Goal: Information Seeking & Learning: Learn about a topic

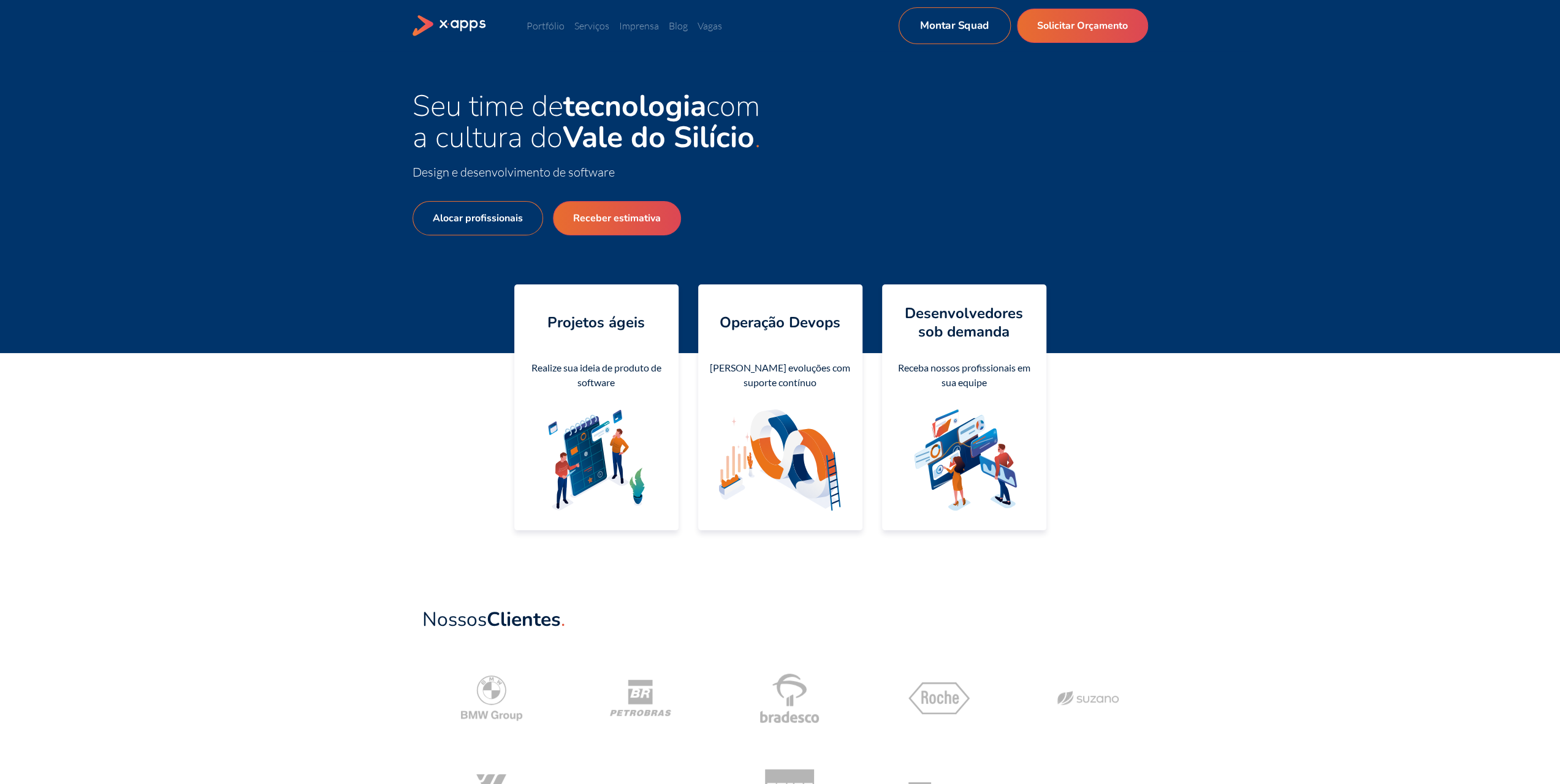
click at [946, 27] on link "Montar Squad" at bounding box center [953, 26] width 112 height 37
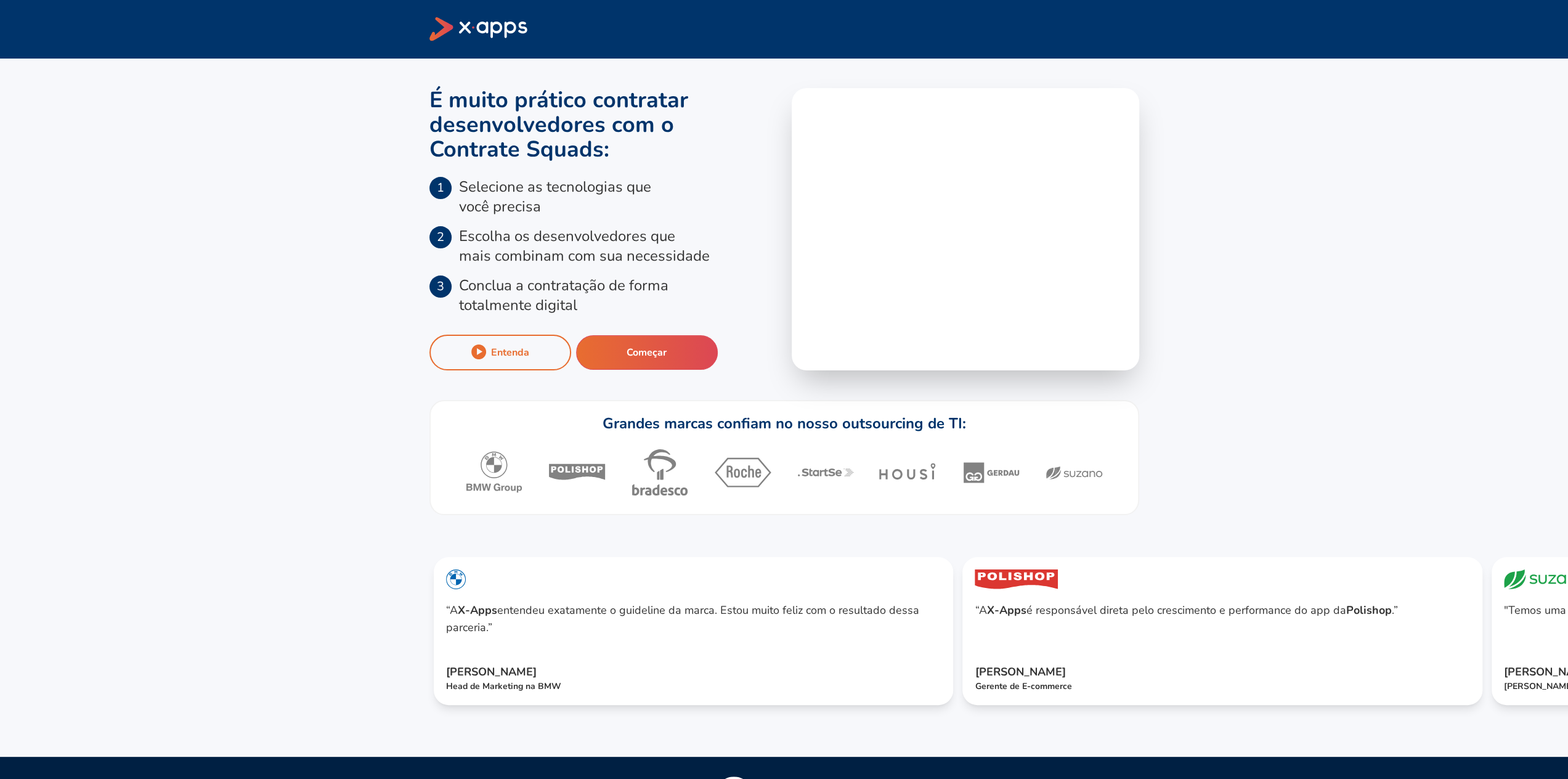
click at [506, 30] on icon at bounding box center [478, 28] width 98 height 24
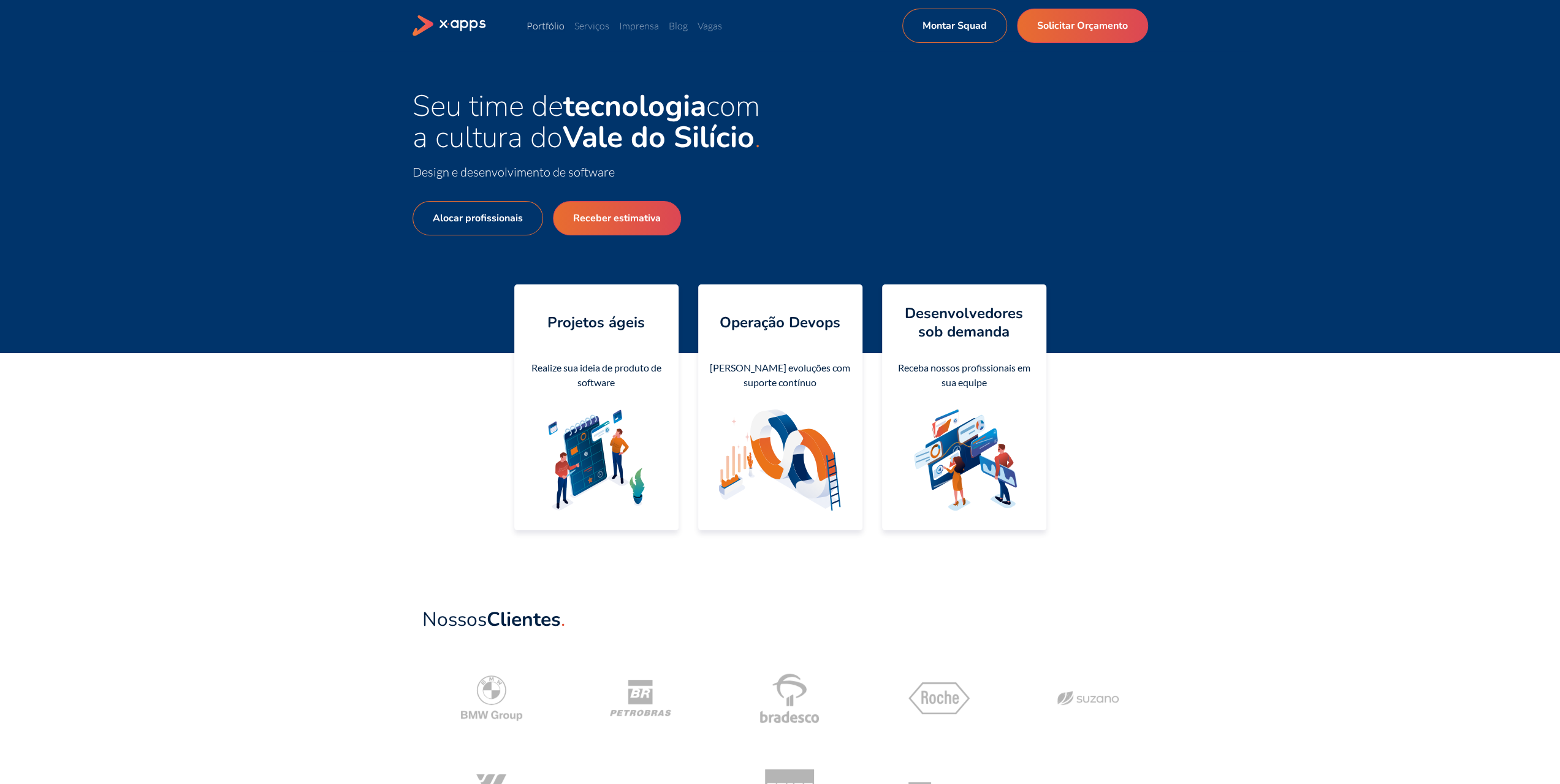
click at [547, 27] on link "Portfólio" at bounding box center [545, 26] width 38 height 12
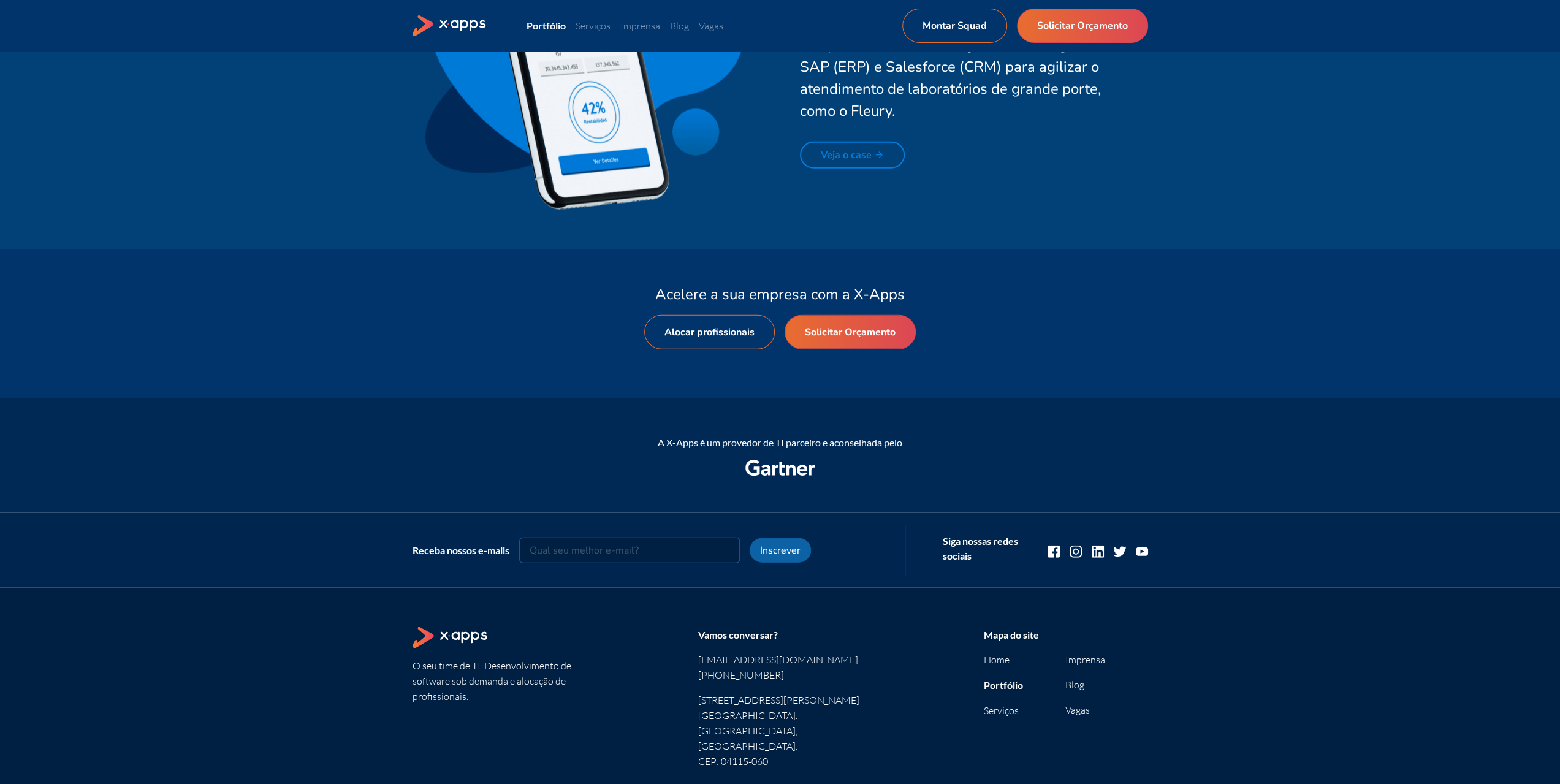
scroll to position [2905, 0]
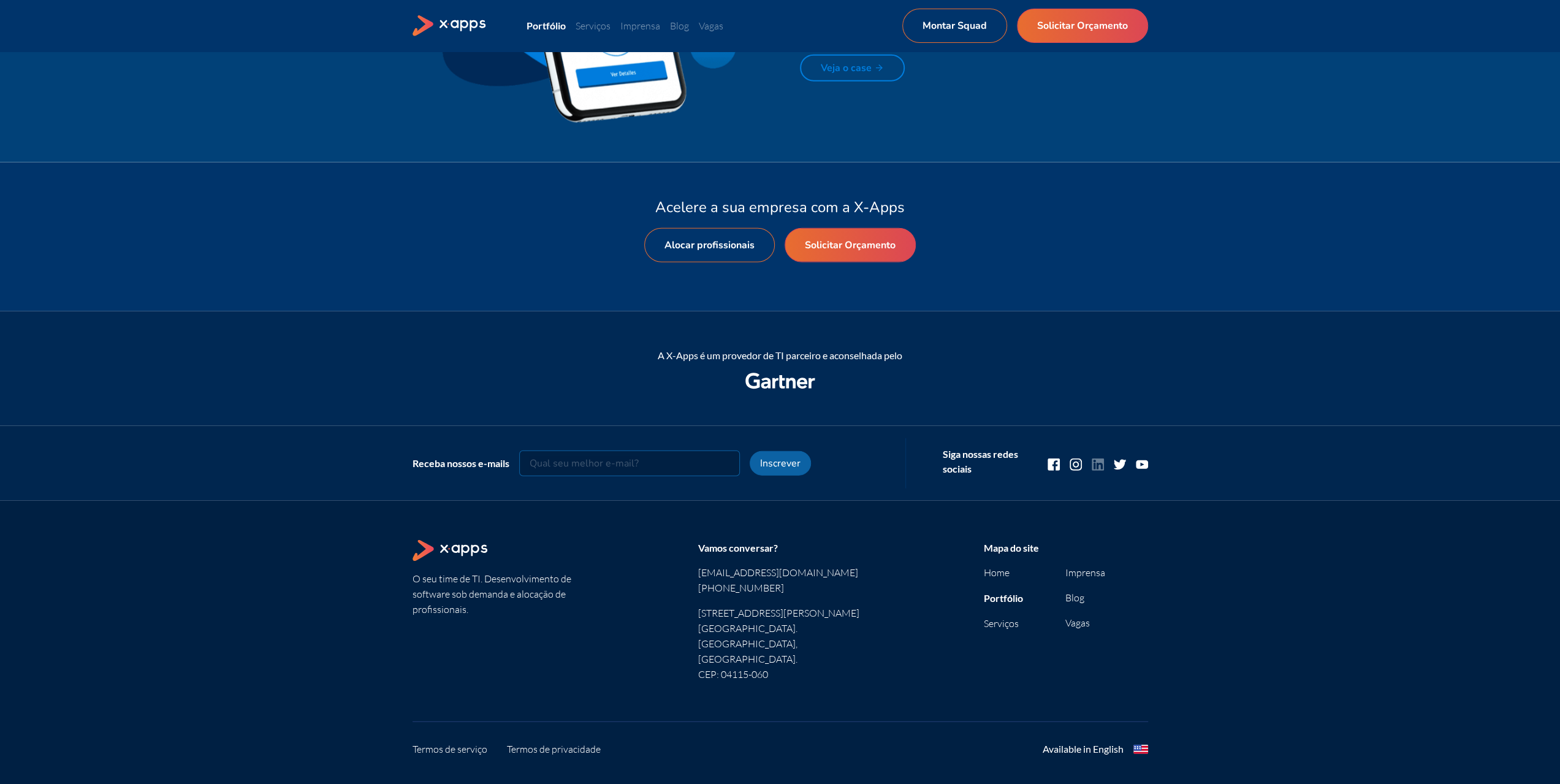
click at [1100, 463] on icon at bounding box center [1098, 465] width 12 height 12
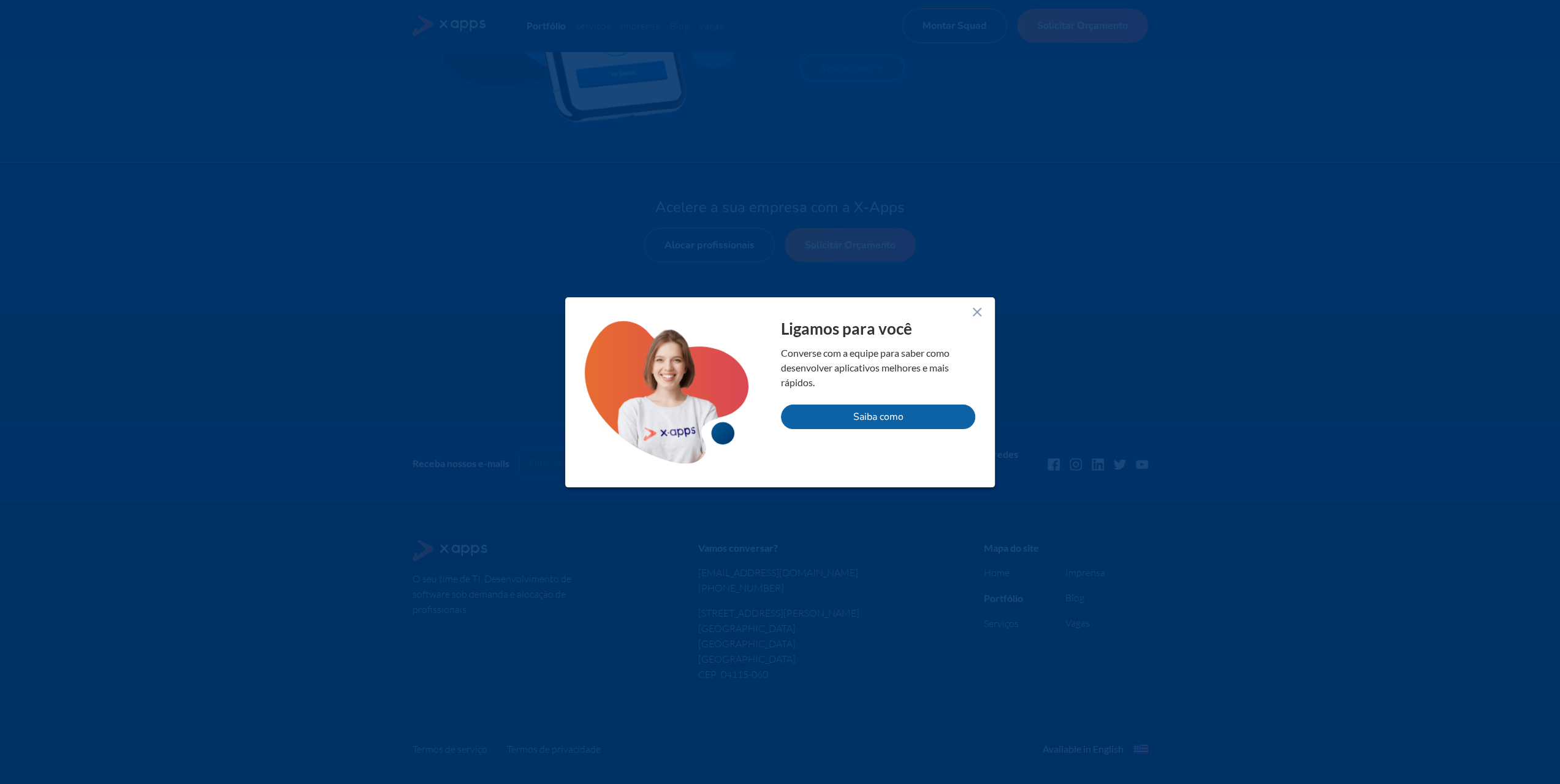
click at [975, 309] on icon at bounding box center [977, 311] width 15 height 15
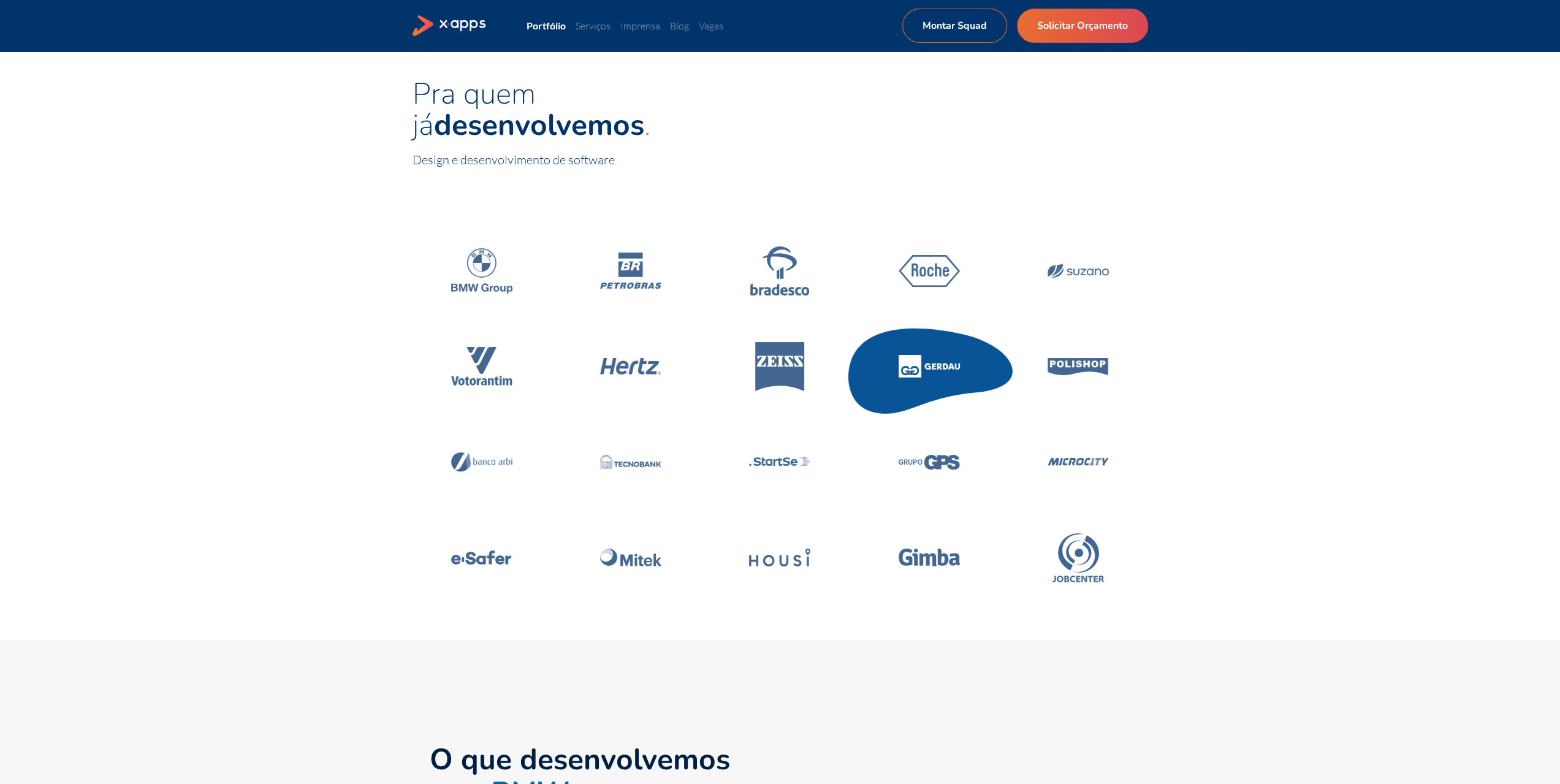
scroll to position [0, 0]
